Goal: Information Seeking & Learning: Learn about a topic

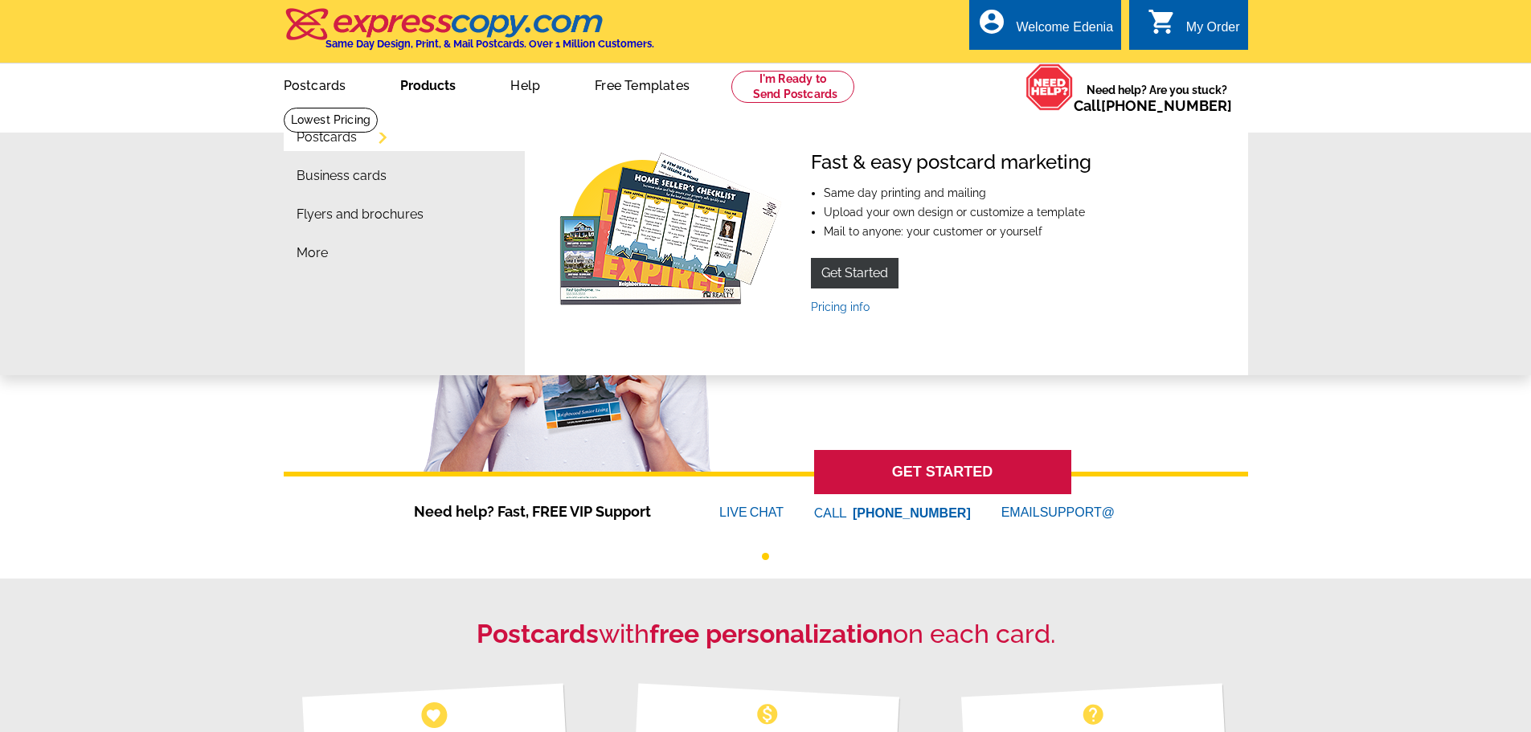
click at [338, 137] on link "Postcards" at bounding box center [326, 137] width 60 height 13
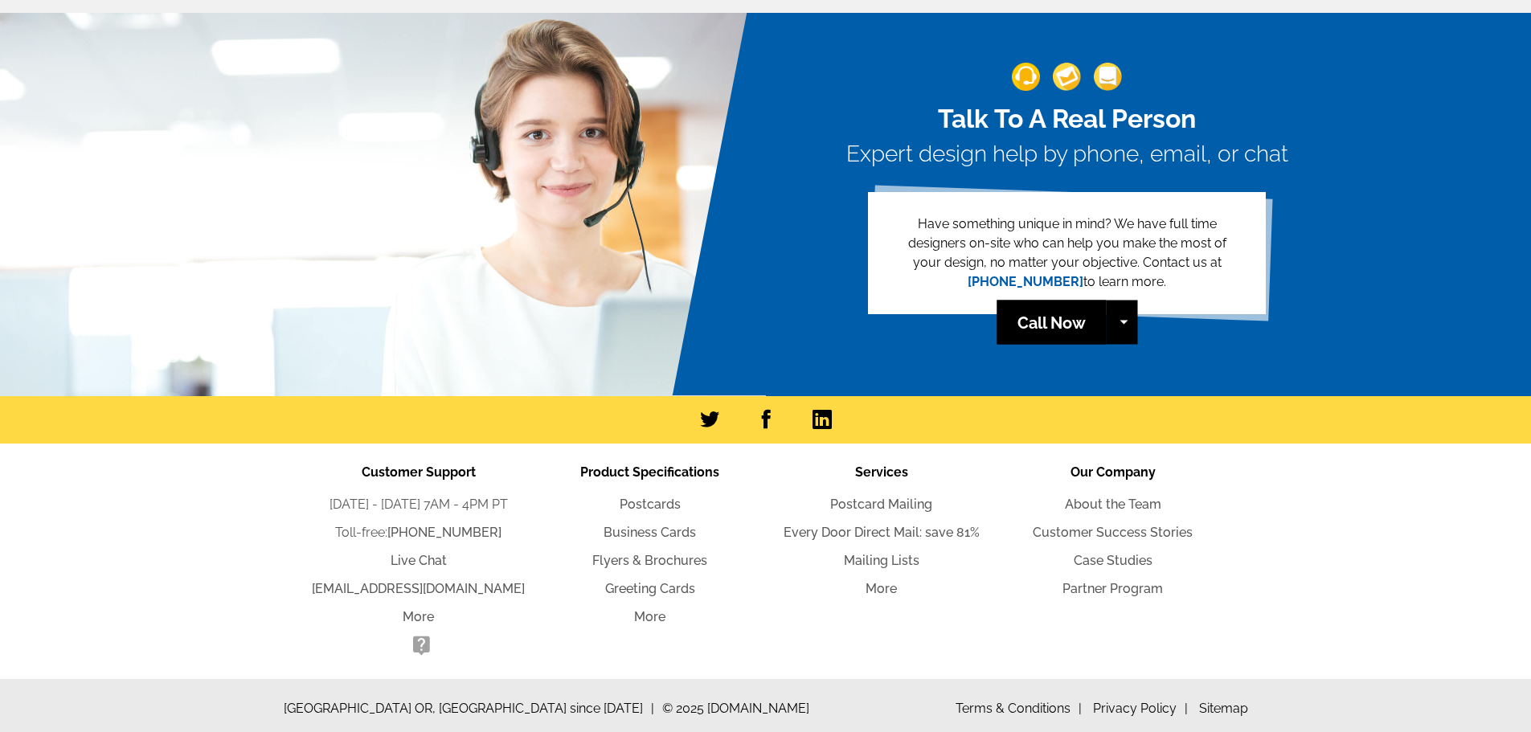
scroll to position [3526, 0]
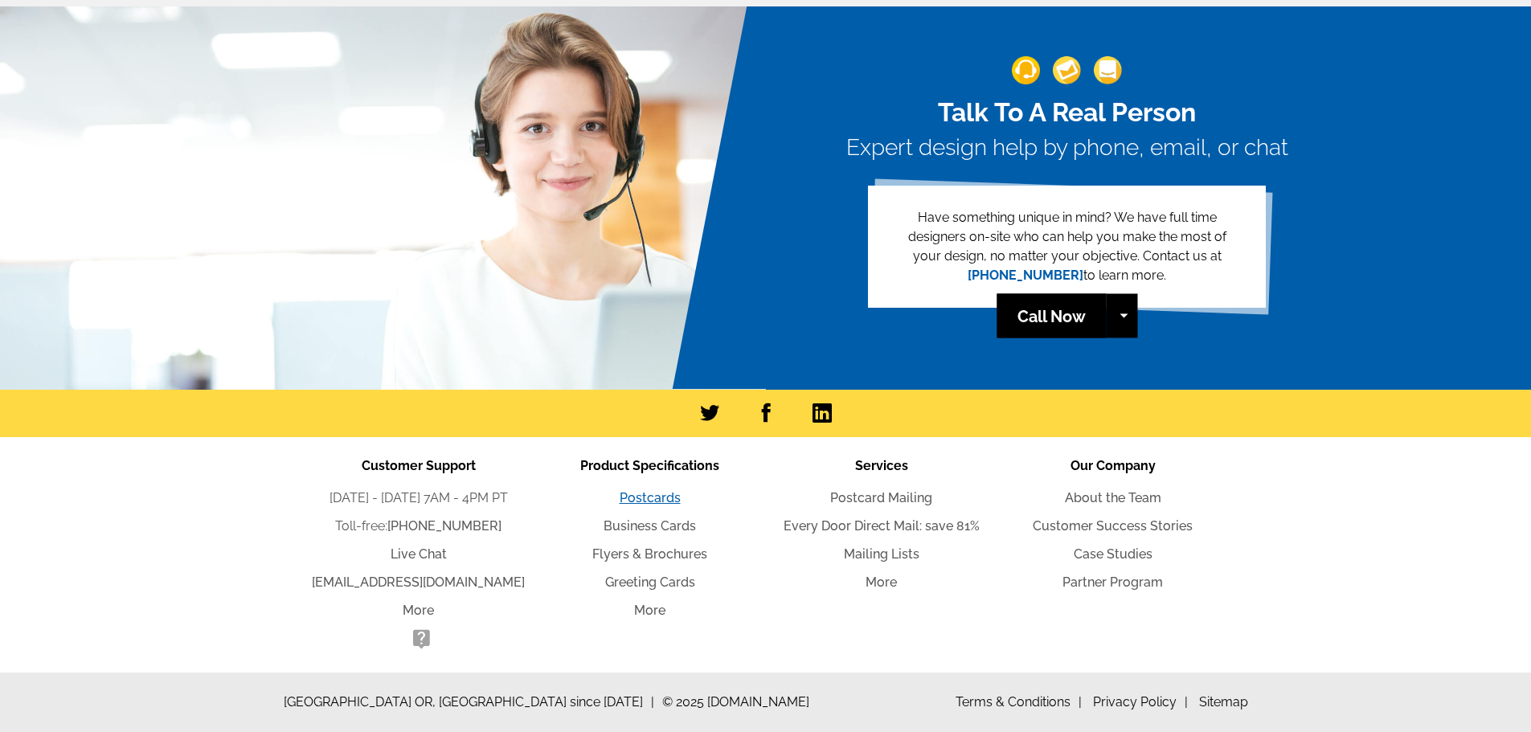
click at [644, 500] on link "Postcards" at bounding box center [649, 497] width 61 height 15
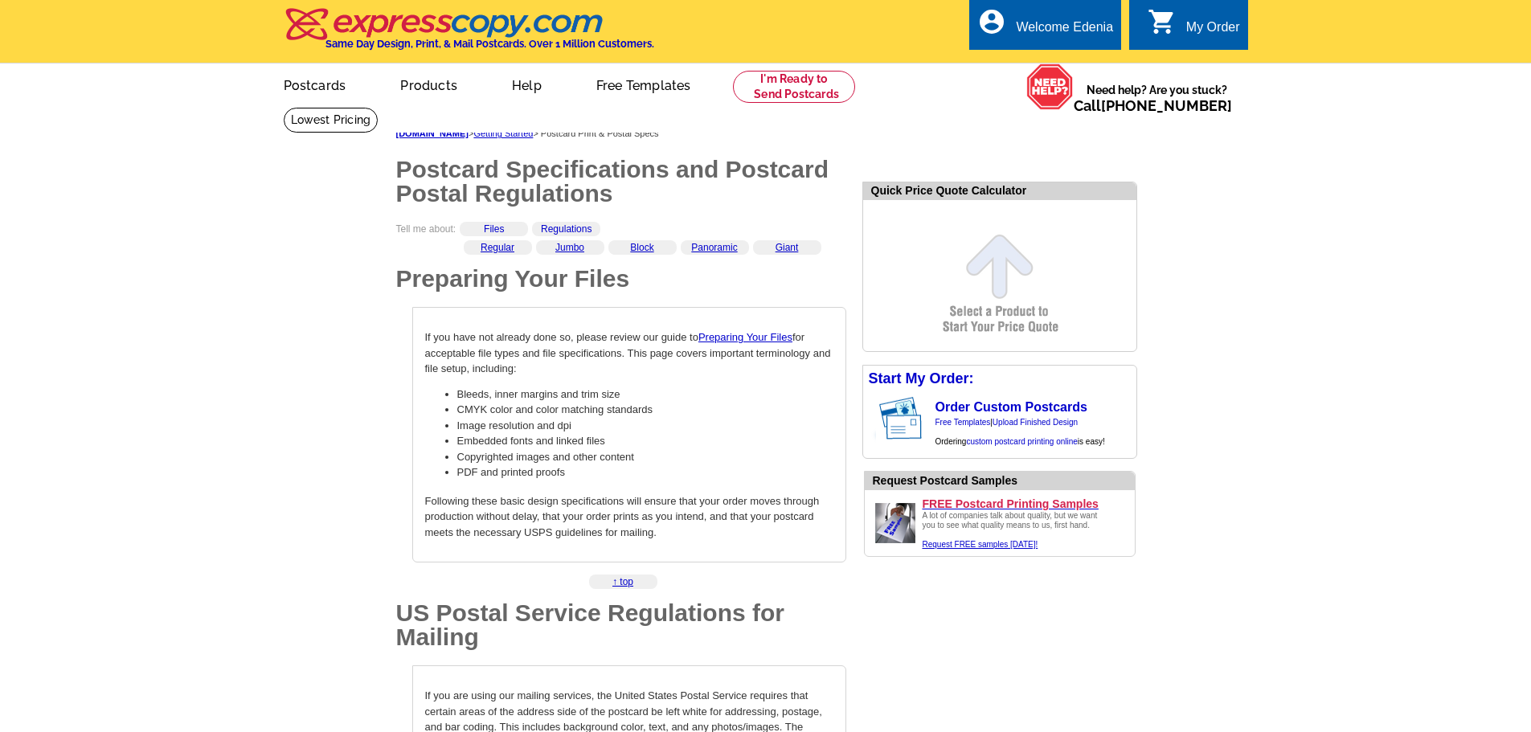
click at [503, 253] on link "Regular" at bounding box center [497, 247] width 34 height 11
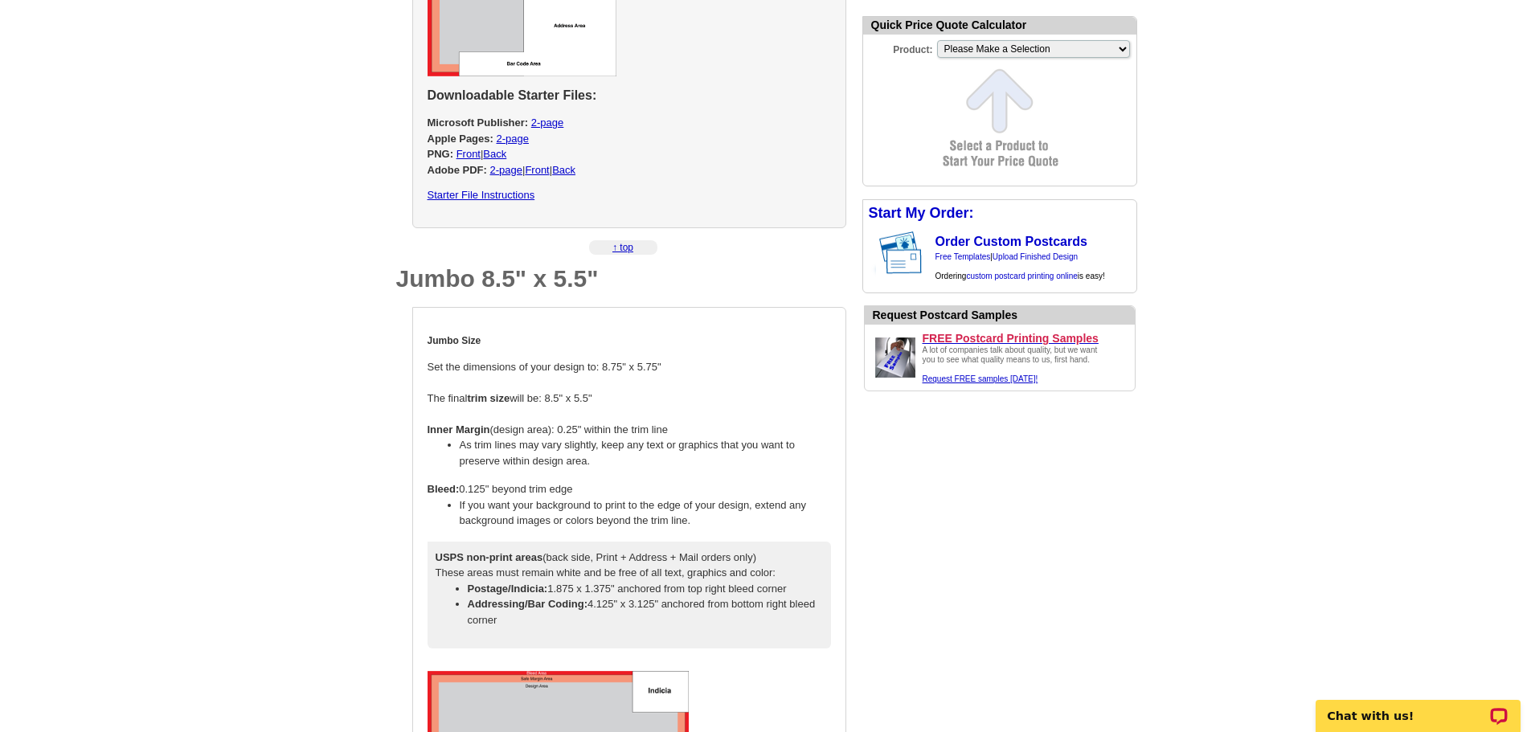
scroll to position [1527, 0]
